Goal: Navigation & Orientation: Go to known website

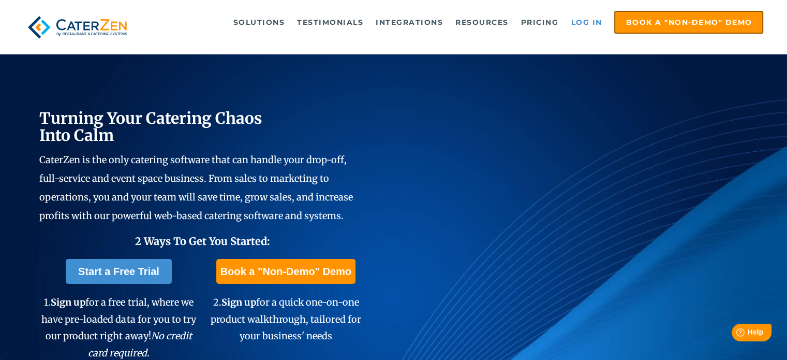
click at [575, 21] on link "Log in" at bounding box center [585, 22] width 41 height 21
click at [585, 14] on link "Log in" at bounding box center [585, 22] width 41 height 21
click at [597, 22] on link "Log in" at bounding box center [585, 22] width 41 height 21
